Goal: Navigation & Orientation: Find specific page/section

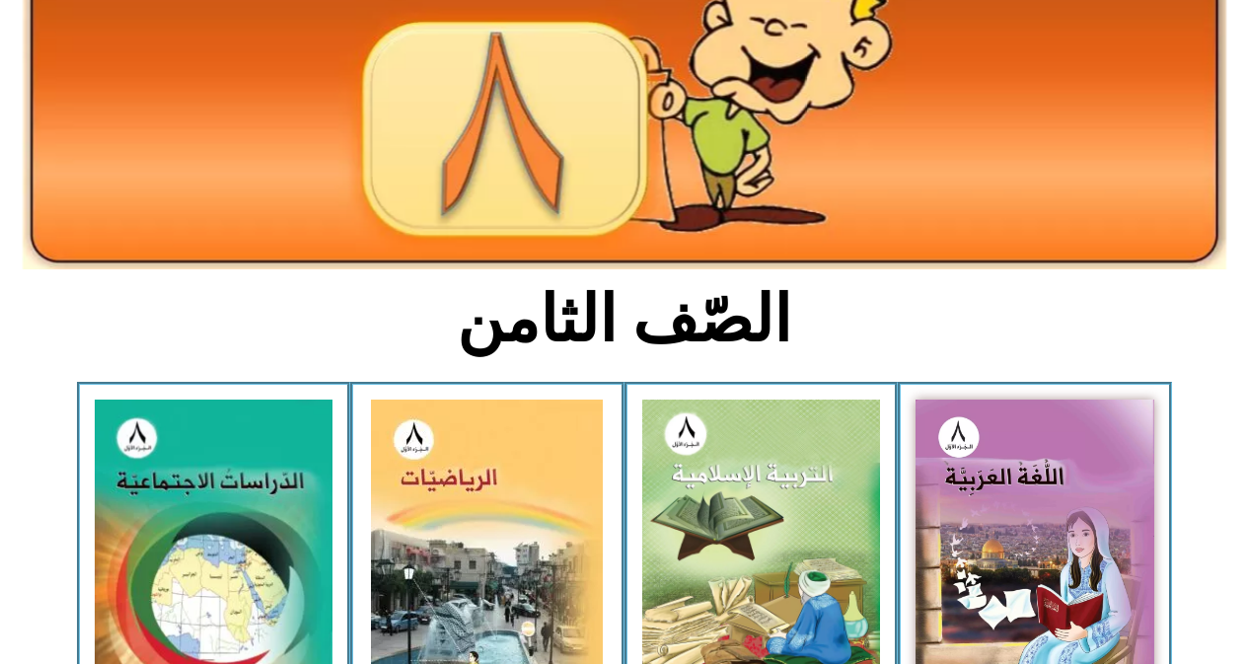
scroll to position [263, 0]
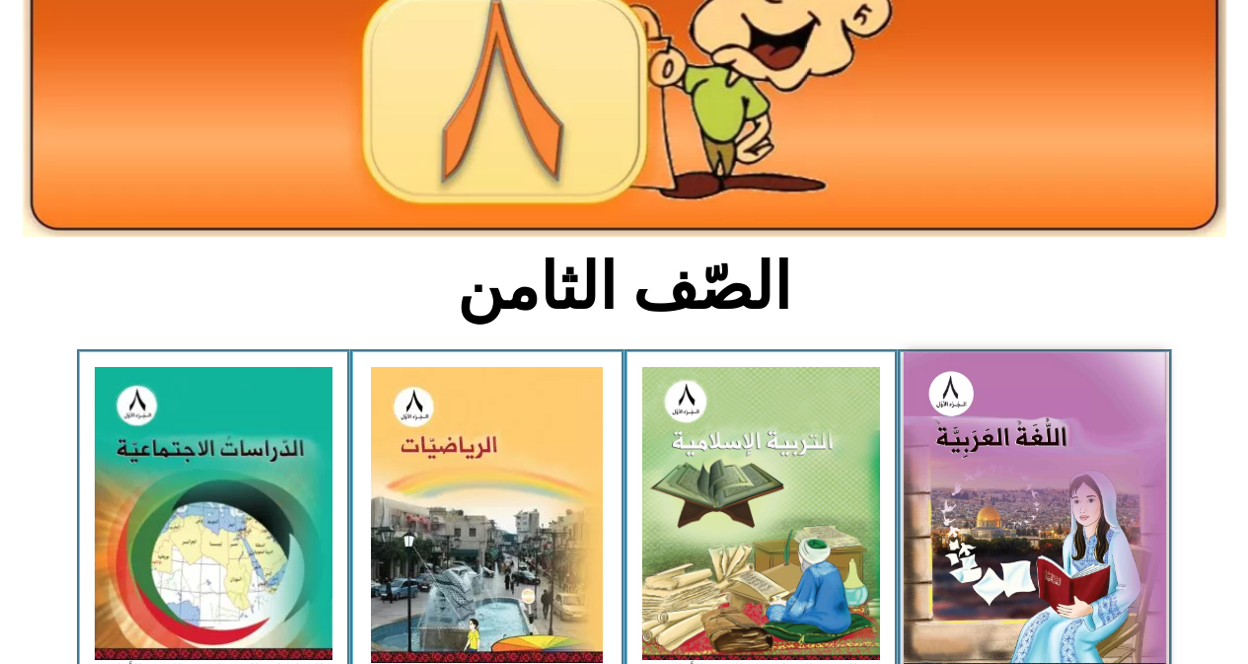
click at [1047, 438] on img at bounding box center [1035, 513] width 263 height 323
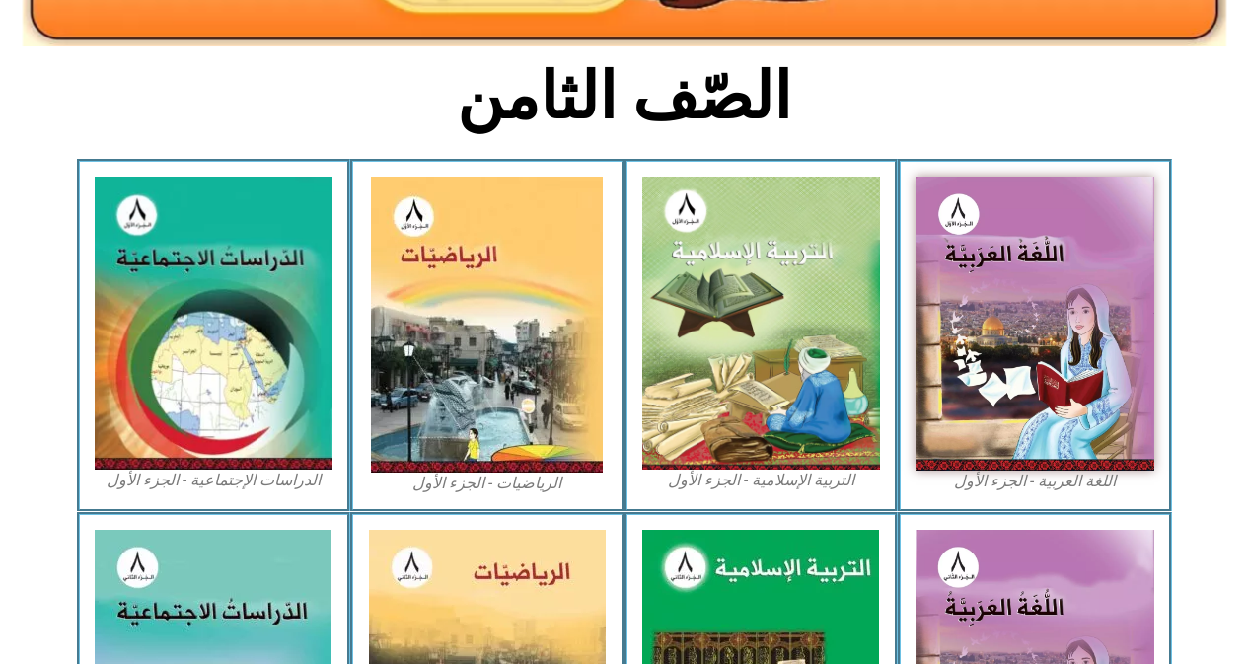
scroll to position [526, 0]
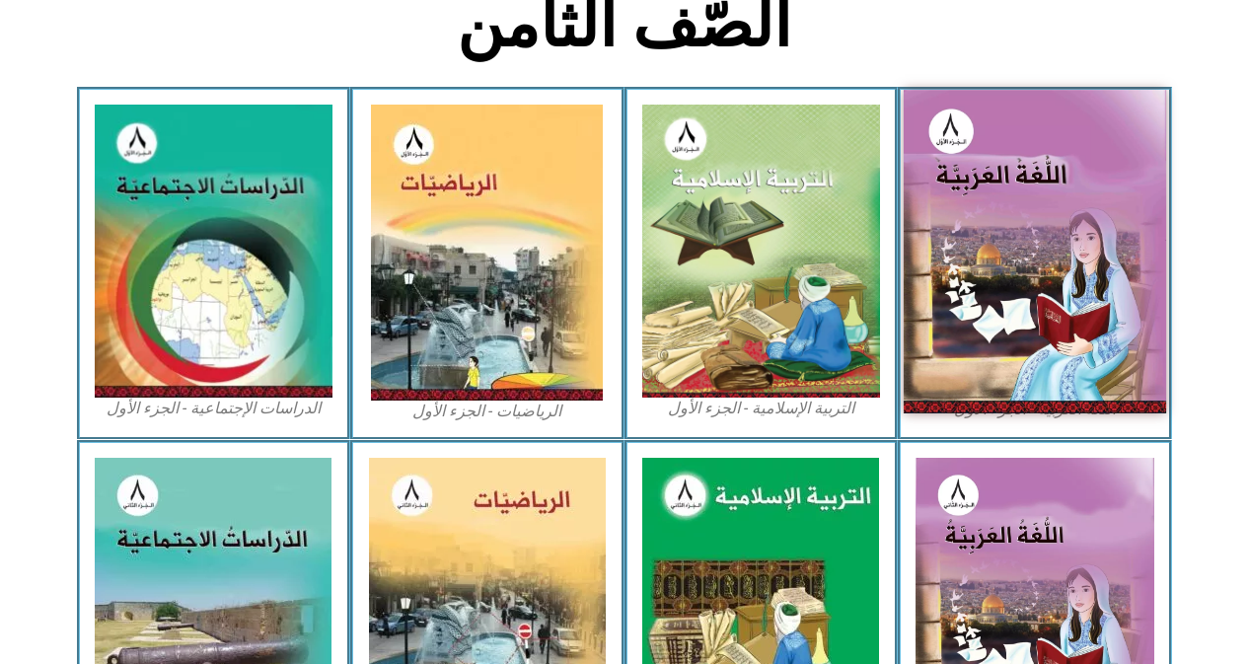
click at [1019, 245] on img at bounding box center [1035, 251] width 263 height 323
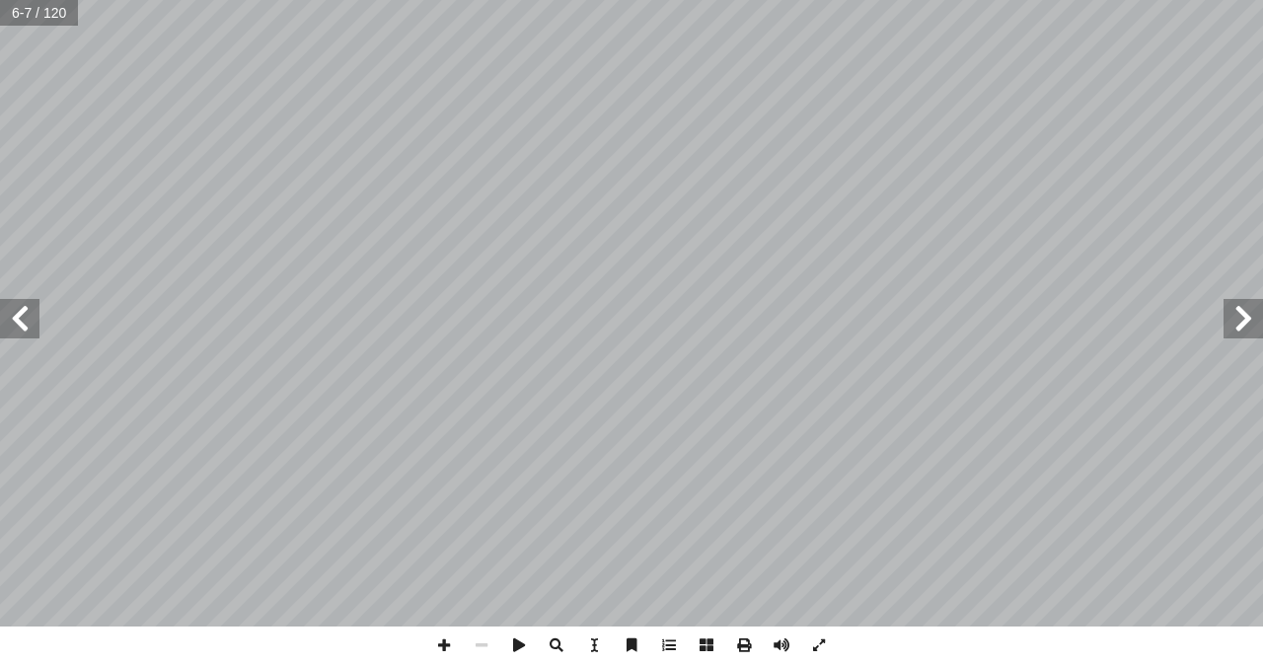
click at [19, 335] on span at bounding box center [19, 318] width 39 height 39
click at [15, 318] on span at bounding box center [19, 318] width 39 height 39
click at [14, 318] on span at bounding box center [19, 318] width 39 height 39
click at [17, 328] on span at bounding box center [19, 318] width 39 height 39
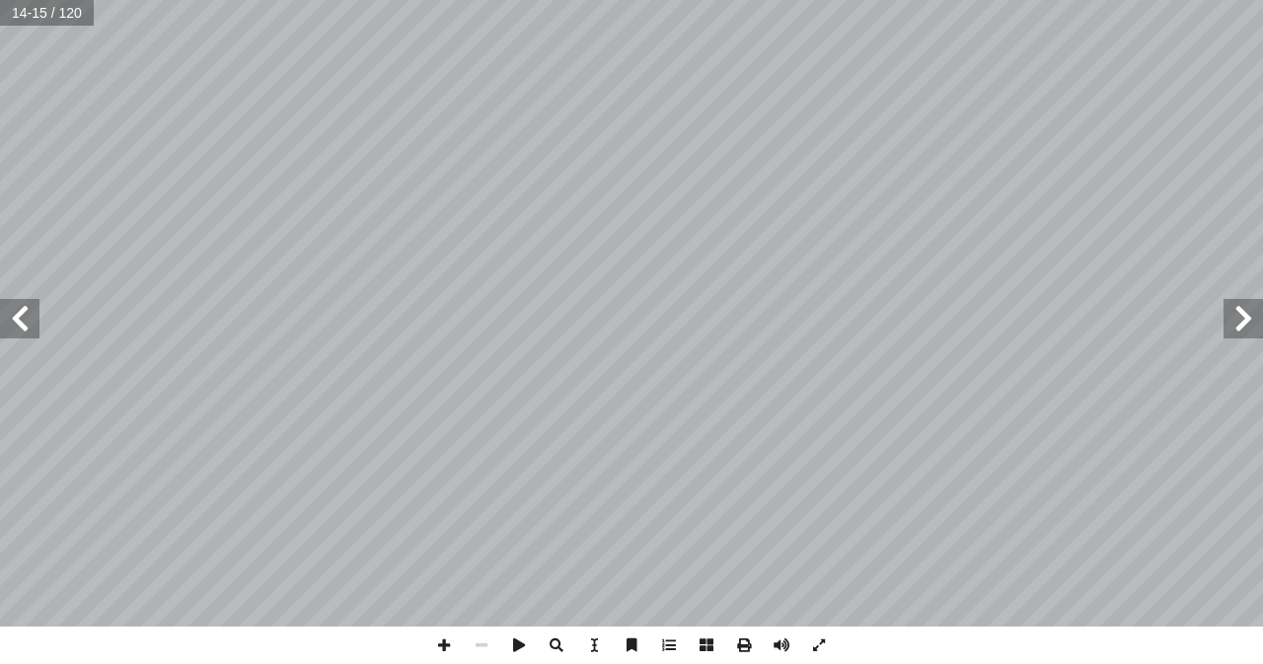
click at [17, 328] on span at bounding box center [19, 318] width 39 height 39
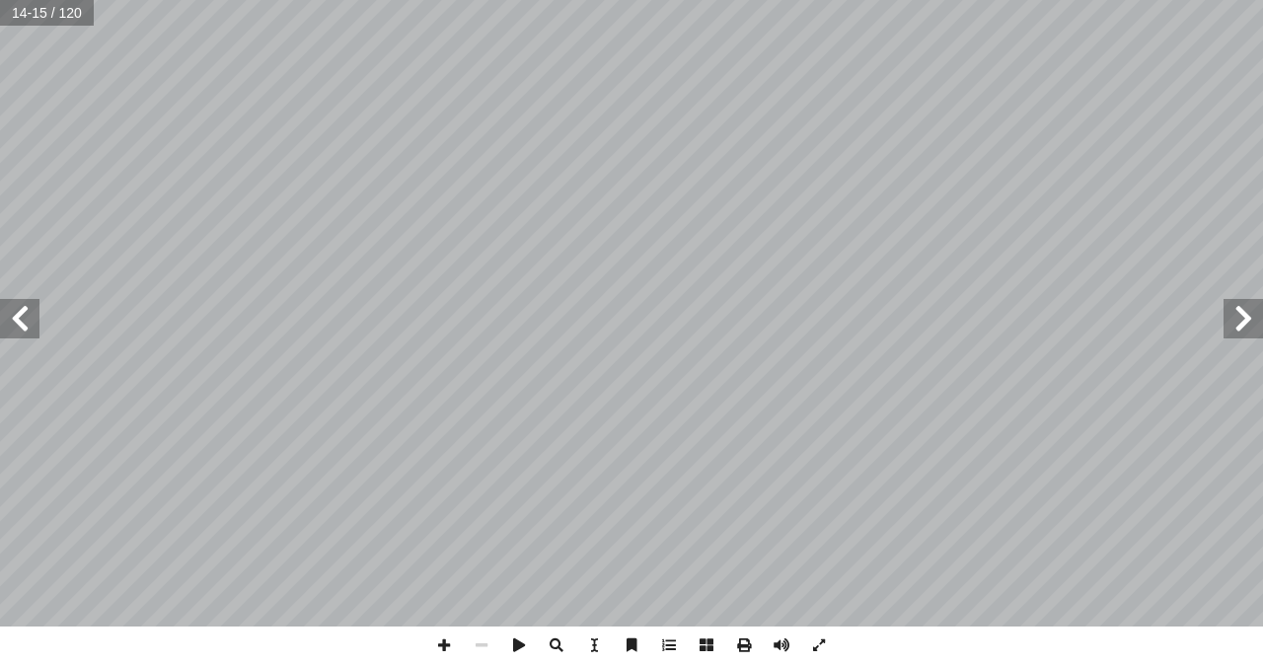
click at [17, 328] on span at bounding box center [19, 318] width 39 height 39
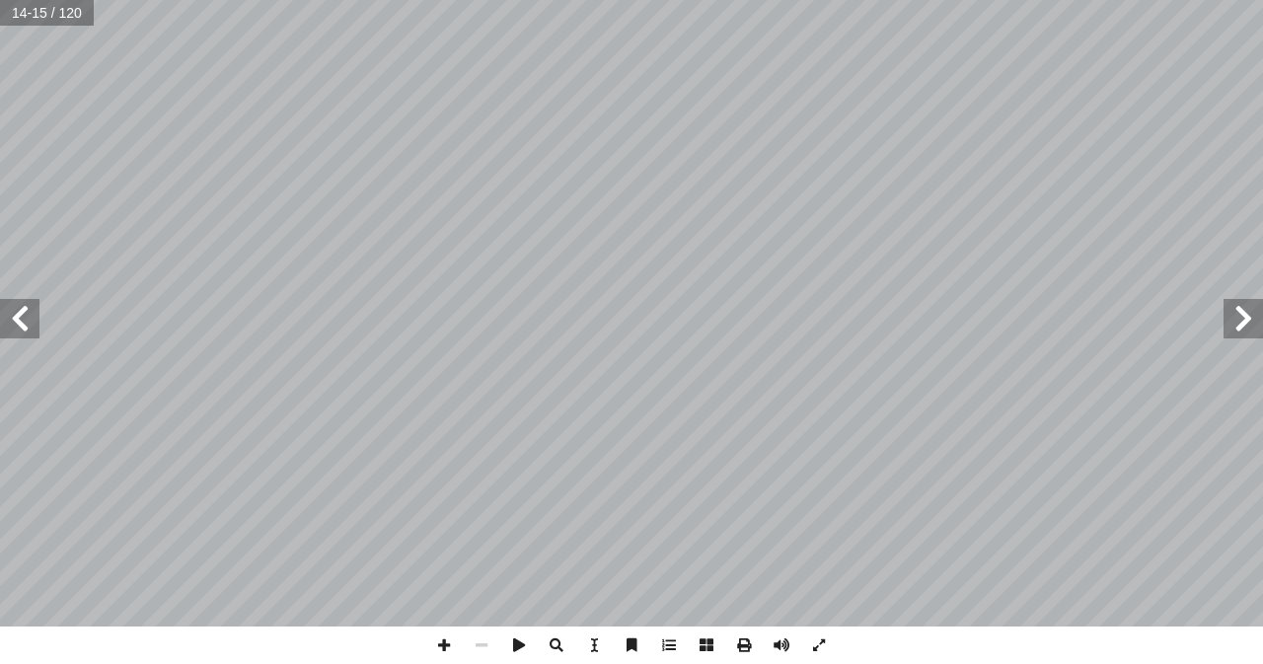
click at [17, 328] on span at bounding box center [19, 318] width 39 height 39
click at [18, 319] on span at bounding box center [19, 318] width 39 height 39
click at [18, 313] on span at bounding box center [19, 318] width 39 height 39
click at [18, 312] on span at bounding box center [19, 318] width 39 height 39
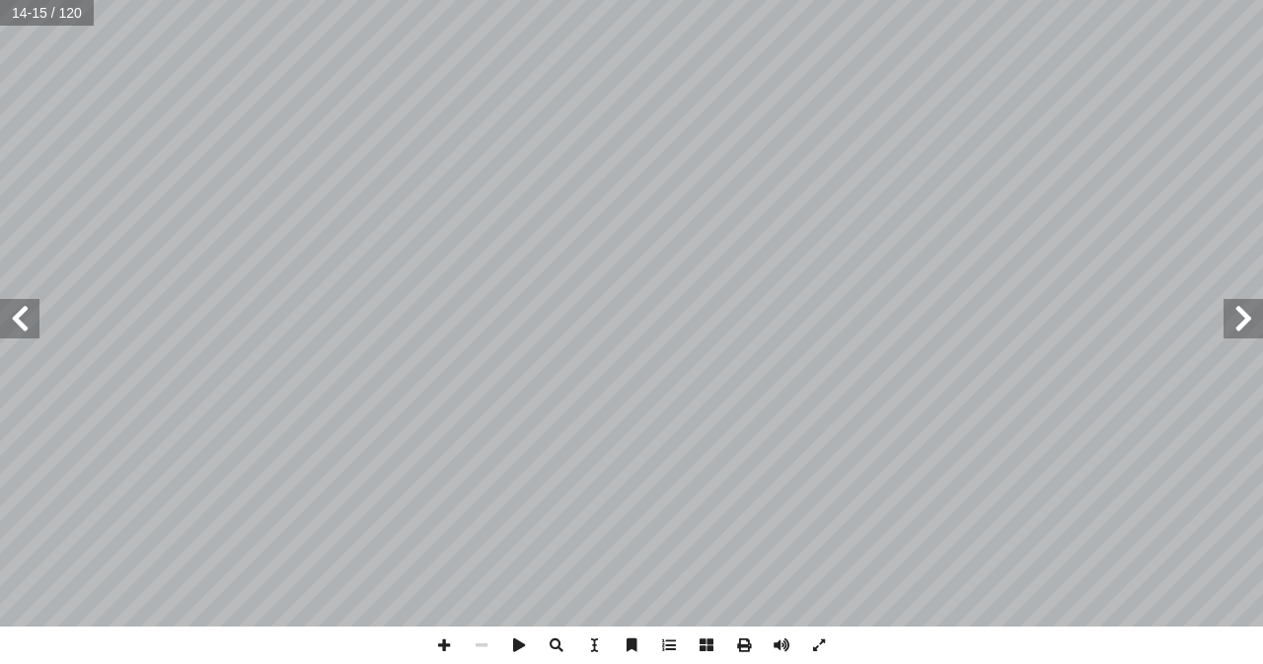
click at [18, 312] on span at bounding box center [19, 318] width 39 height 39
click at [30, 322] on span at bounding box center [19, 318] width 39 height 39
click at [442, 638] on span at bounding box center [444, 646] width 38 height 38
click at [31, 323] on span at bounding box center [19, 318] width 39 height 39
click at [1233, 321] on span at bounding box center [1243, 318] width 39 height 39
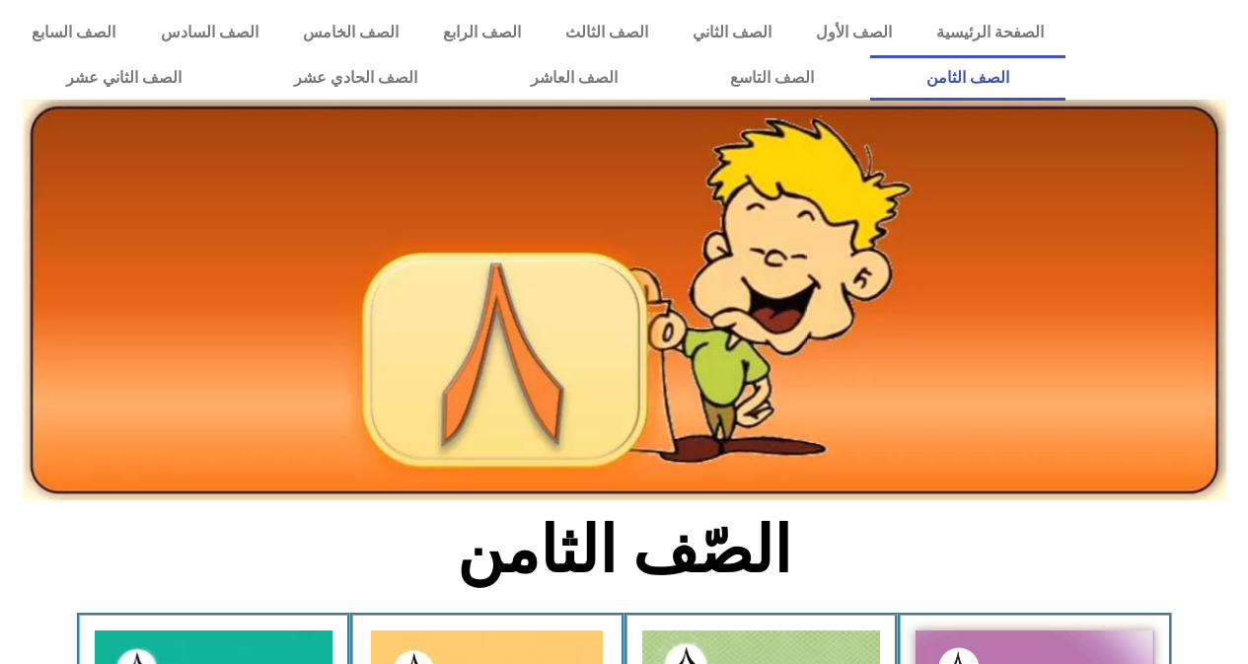
scroll to position [526, 0]
